Goal: Task Accomplishment & Management: Manage account settings

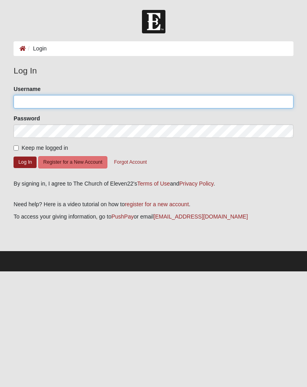
click at [28, 104] on input "Username" at bounding box center [154, 102] width 280 height 14
type input "webb1122"
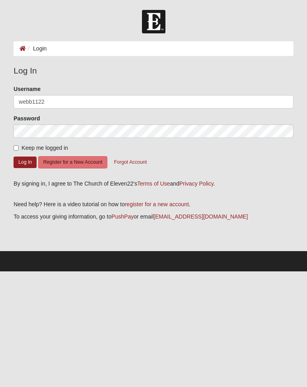
click at [25, 162] on button "Log In" at bounding box center [25, 163] width 23 height 12
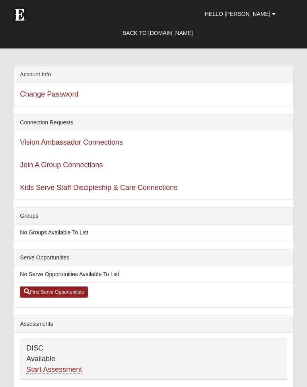
click at [28, 143] on link "Vision Ambassador Connections" at bounding box center [71, 142] width 103 height 8
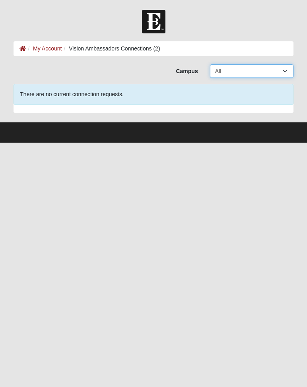
click at [285, 72] on select "All Arlington Baymeadows Eleven22 Online Fleming Island Jesup Mandarin North Ja…" at bounding box center [252, 71] width 84 height 14
select select "20"
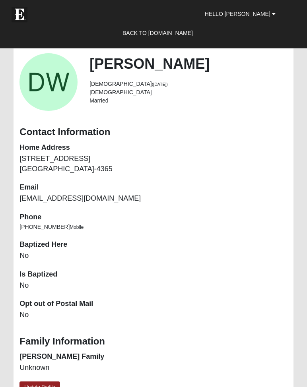
scroll to position [627, 0]
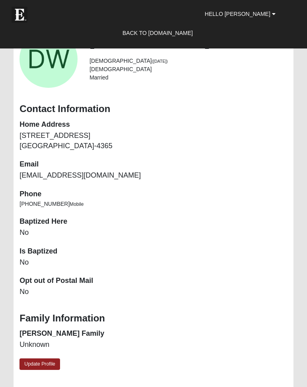
click at [52, 359] on link "Update Profile" at bounding box center [39, 365] width 41 height 12
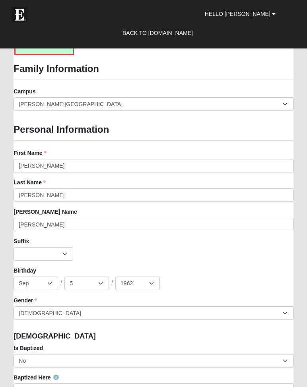
scroll to position [668, 0]
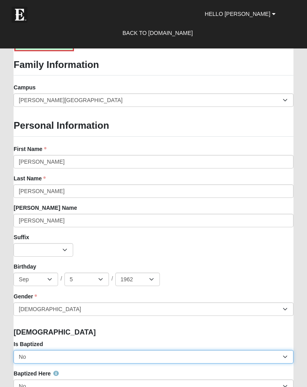
click at [286, 354] on select "No Yes" at bounding box center [154, 357] width 280 height 14
select select "True"
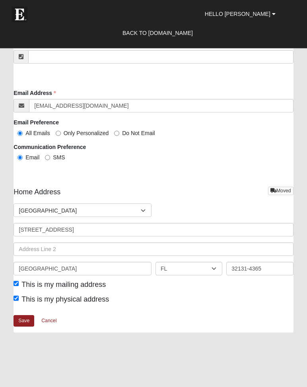
scroll to position [1663, 0]
click at [19, 316] on link "Save" at bounding box center [24, 321] width 21 height 12
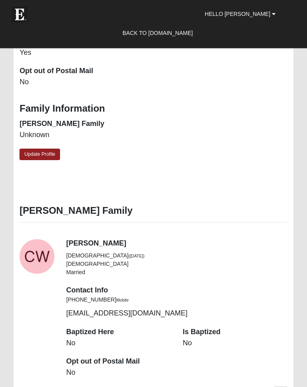
scroll to position [840, 0]
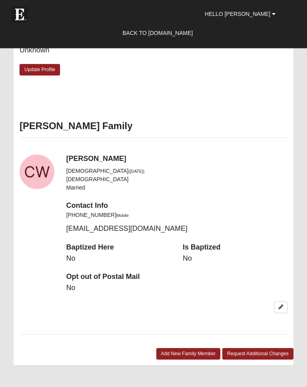
click at [291, 266] on div "Baptized Here No Is Baptized No" at bounding box center [176, 272] width 233 height 59
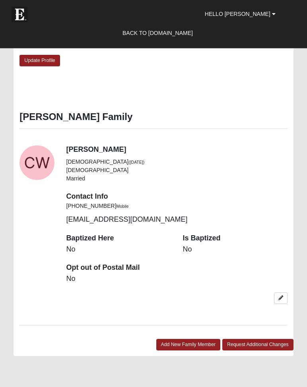
scroll to position [931, 0]
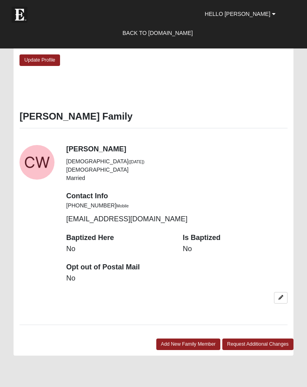
click at [280, 294] on link at bounding box center [281, 298] width 14 height 12
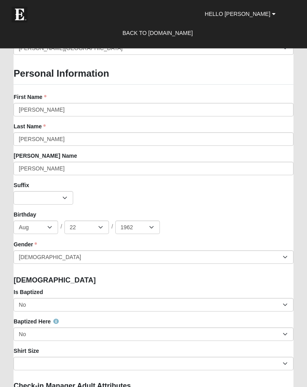
scroll to position [720, 0]
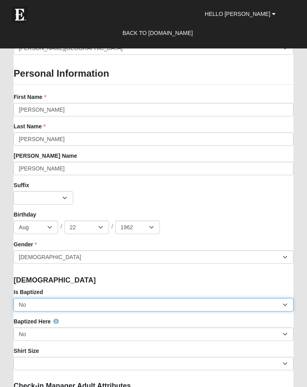
click at [286, 304] on select "No Yes" at bounding box center [154, 305] width 280 height 14
select select "True"
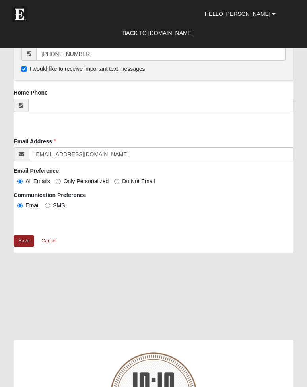
scroll to position [1555, 0]
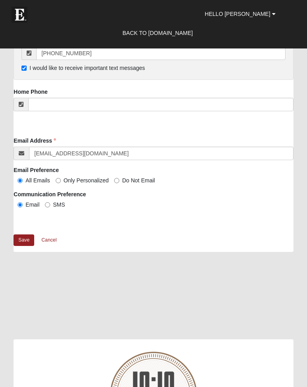
click at [20, 236] on link "Save" at bounding box center [24, 241] width 21 height 12
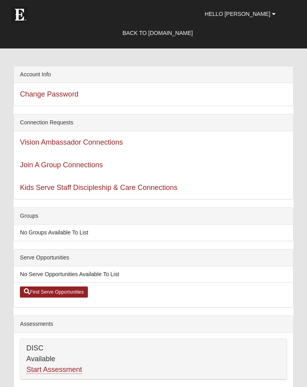
click at [31, 165] on link "Join A Group Connections" at bounding box center [61, 165] width 83 height 8
